Goal: Information Seeking & Learning: Learn about a topic

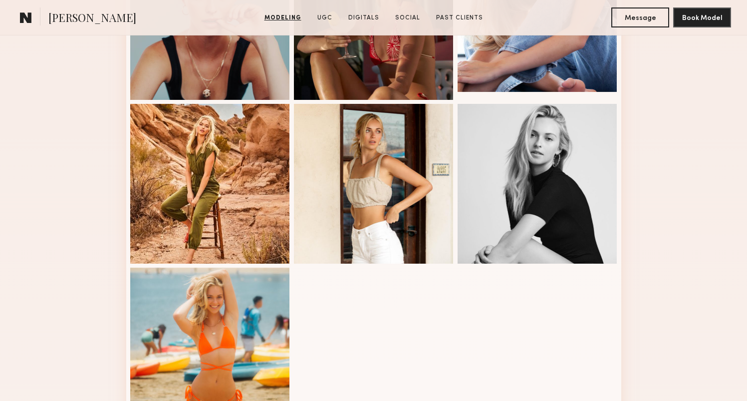
scroll to position [673, 0]
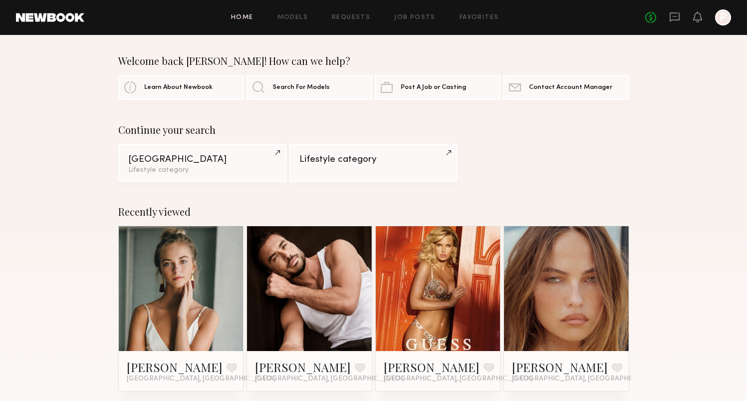
click at [251, 15] on link "Home" at bounding box center [242, 17] width 22 height 6
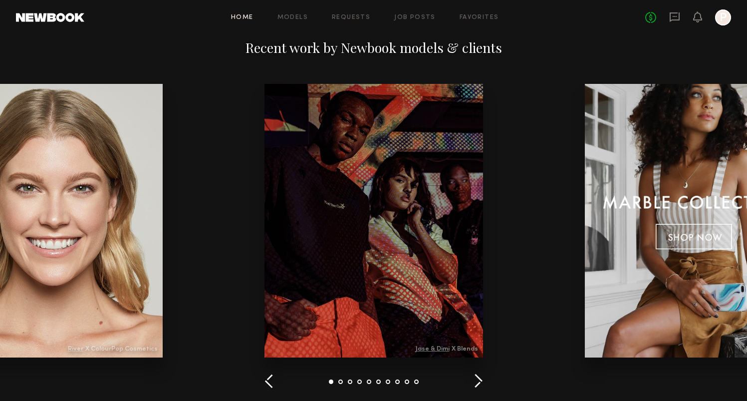
scroll to position [1122, 0]
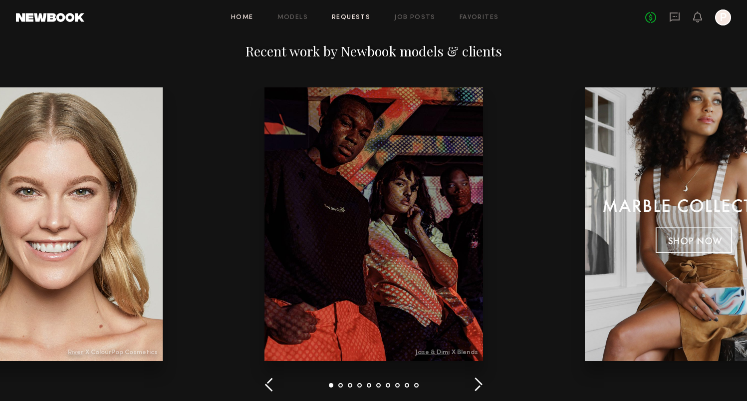
click at [359, 19] on link "Requests" at bounding box center [351, 17] width 38 height 6
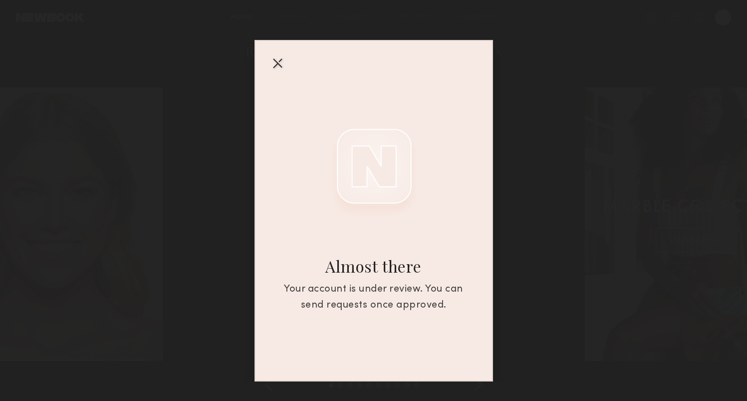
click at [281, 47] on div "Almost there Your account is under review. You can send requests once approved." at bounding box center [373, 210] width 238 height 341
click at [284, 55] on div at bounding box center [277, 63] width 16 height 16
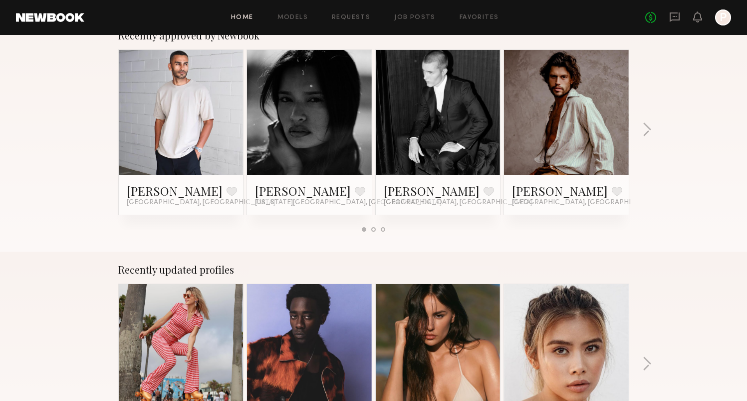
scroll to position [228, 0]
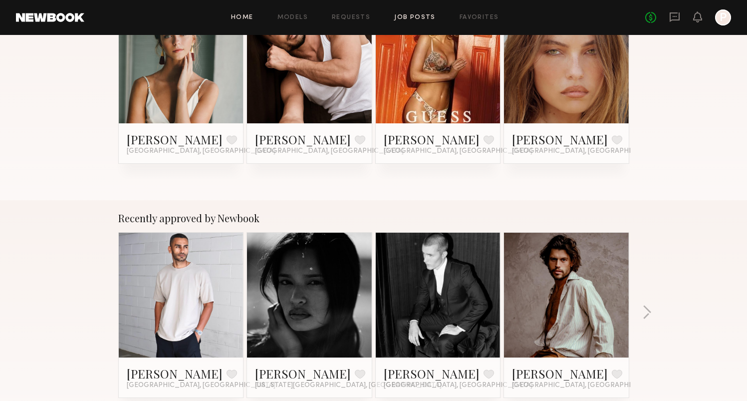
click at [417, 17] on link "Job Posts" at bounding box center [414, 17] width 41 height 6
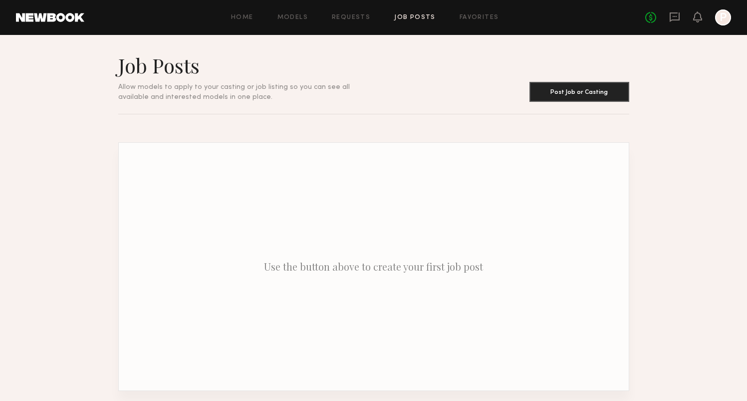
click at [57, 20] on link at bounding box center [50, 17] width 68 height 9
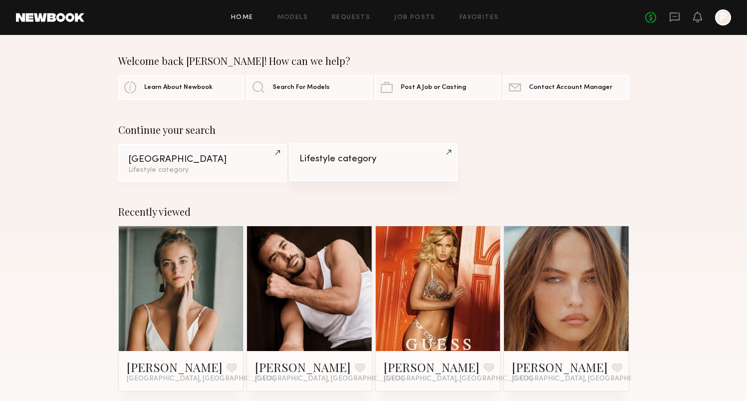
click at [297, 164] on link "Lifestyle category" at bounding box center [373, 162] width 168 height 38
